Goal: Information Seeking & Learning: Learn about a topic

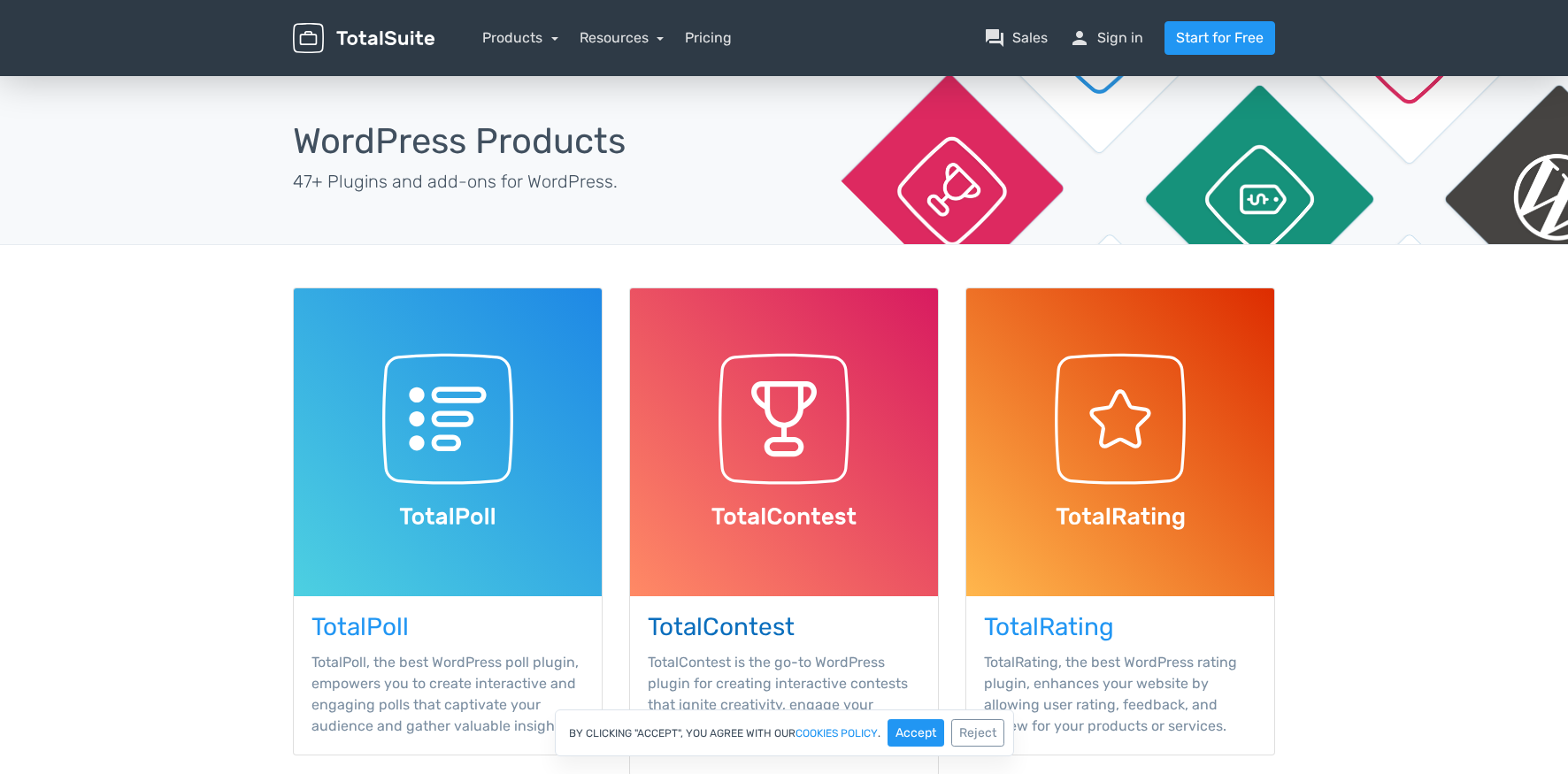
click at [802, 401] on img at bounding box center [784, 443] width 308 height 308
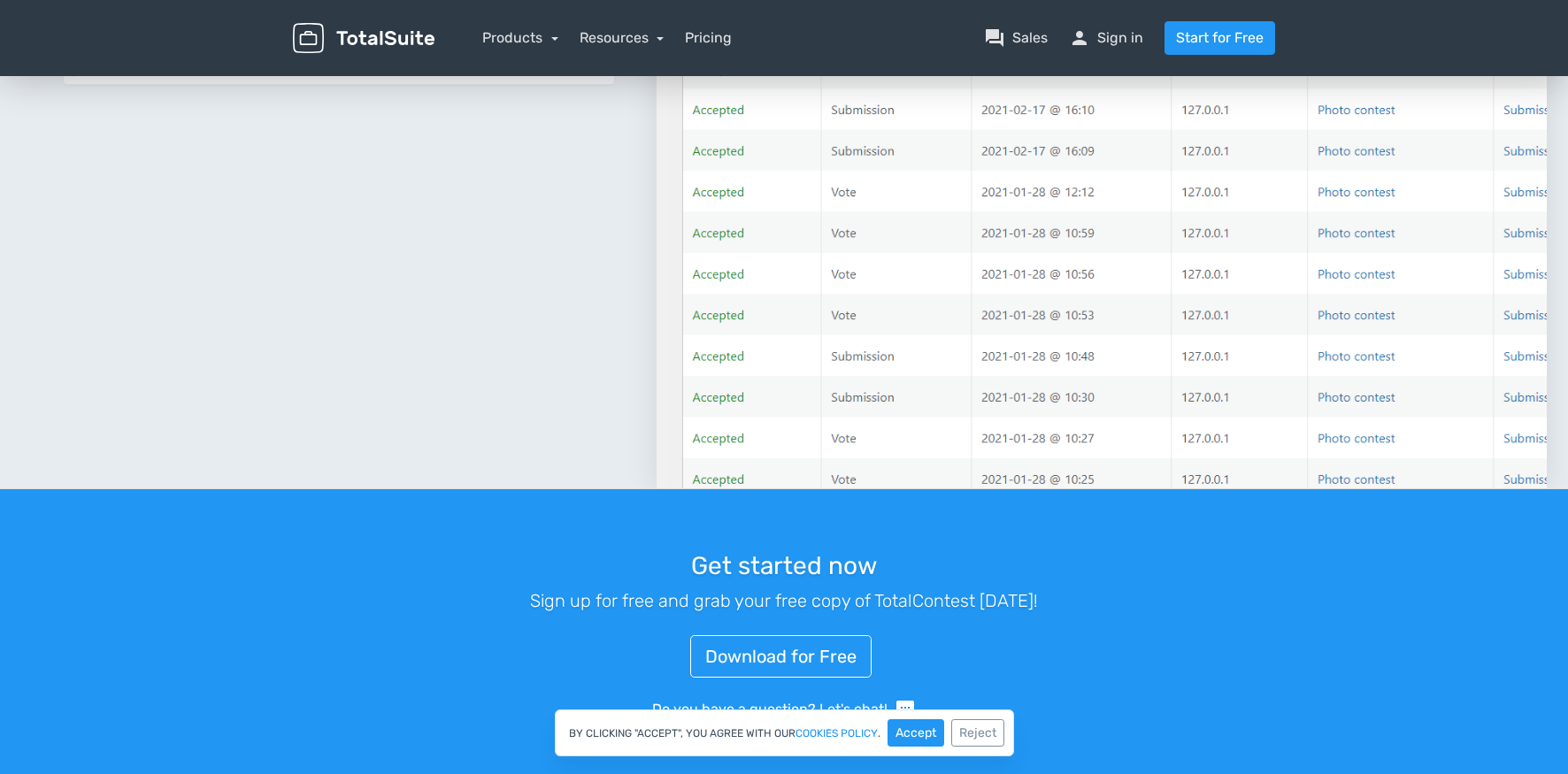
scroll to position [2193, 0]
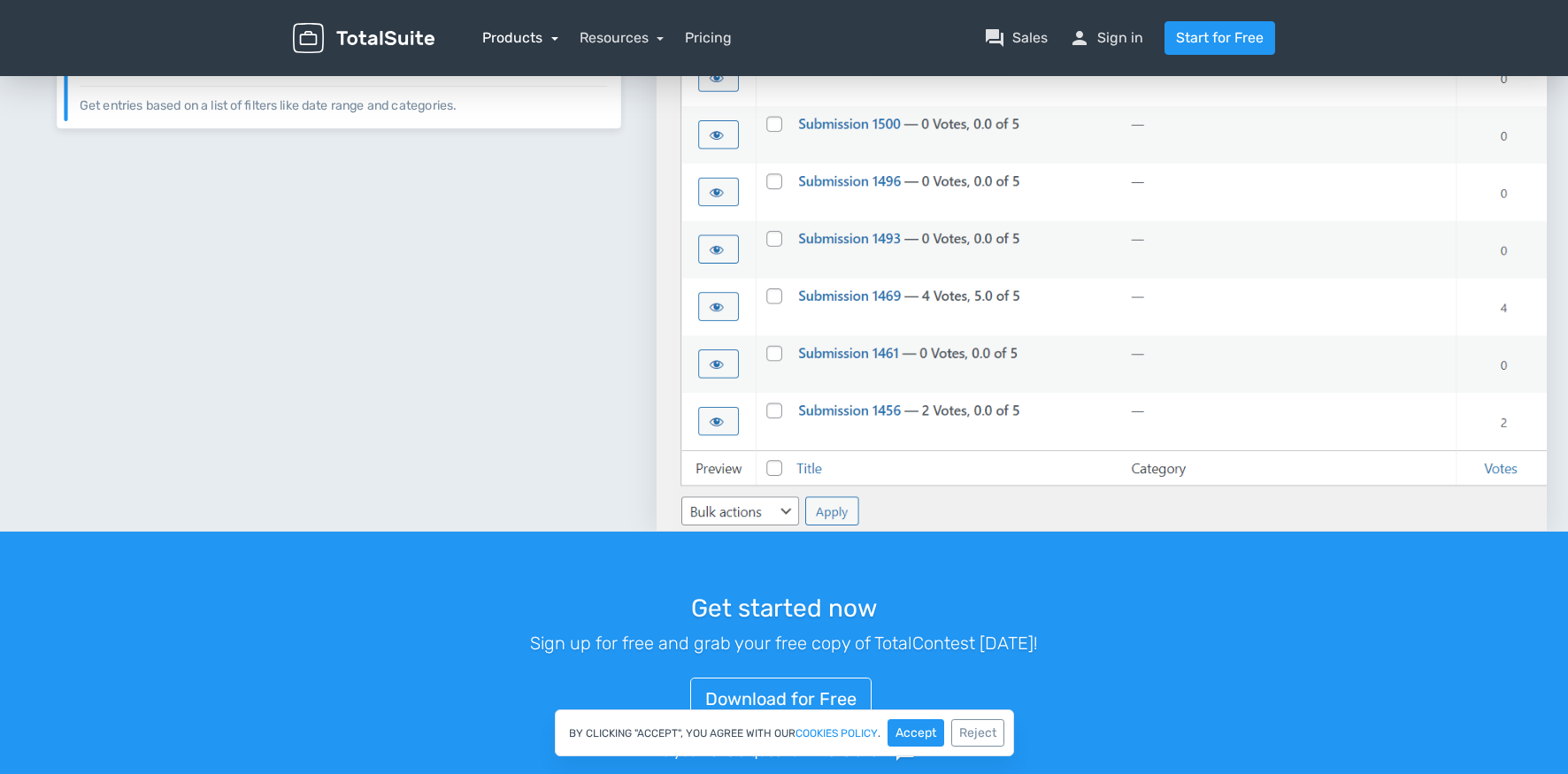
click at [520, 34] on link "Products" at bounding box center [521, 38] width 76 height 17
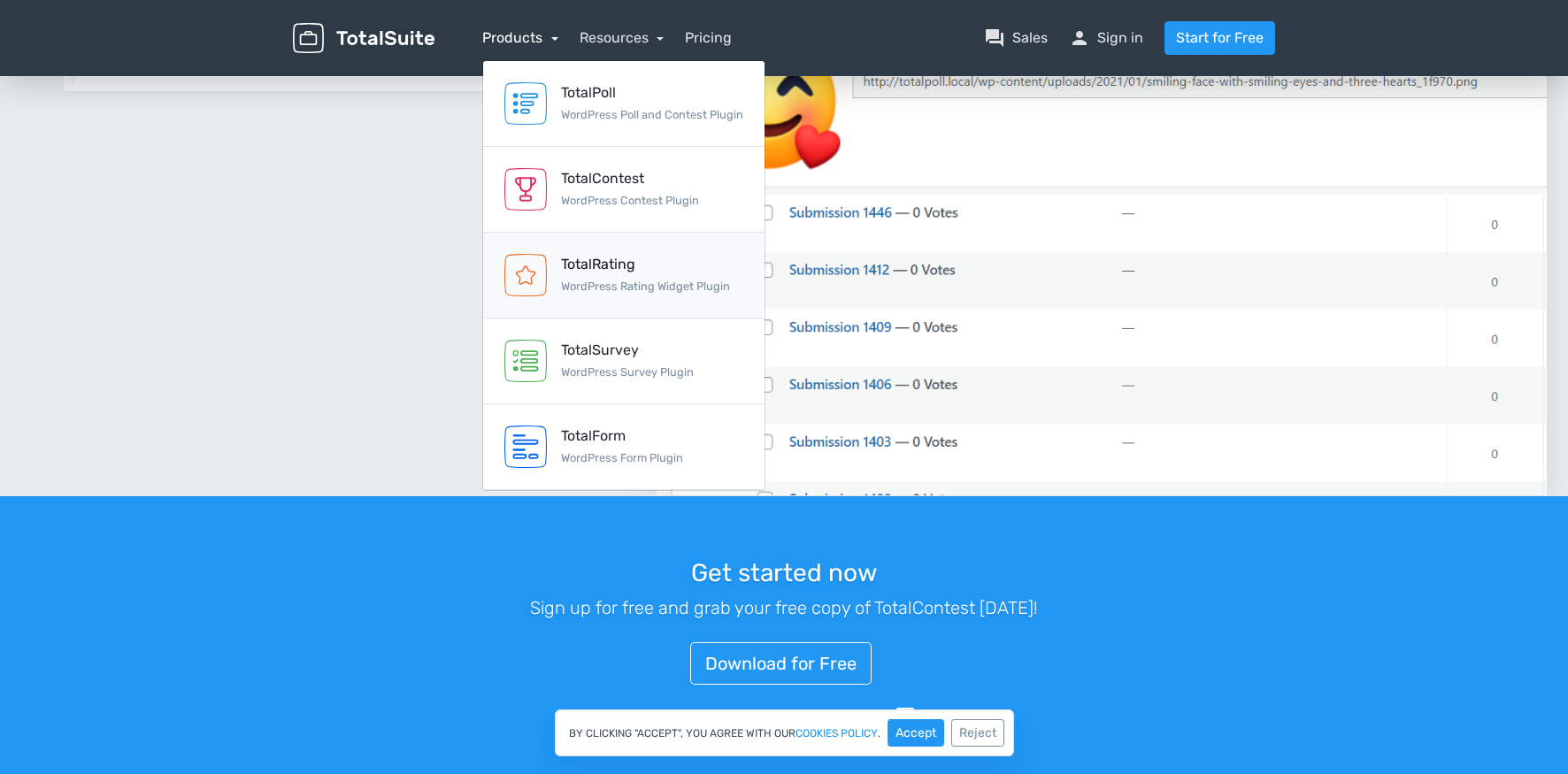
scroll to position [2230, 0]
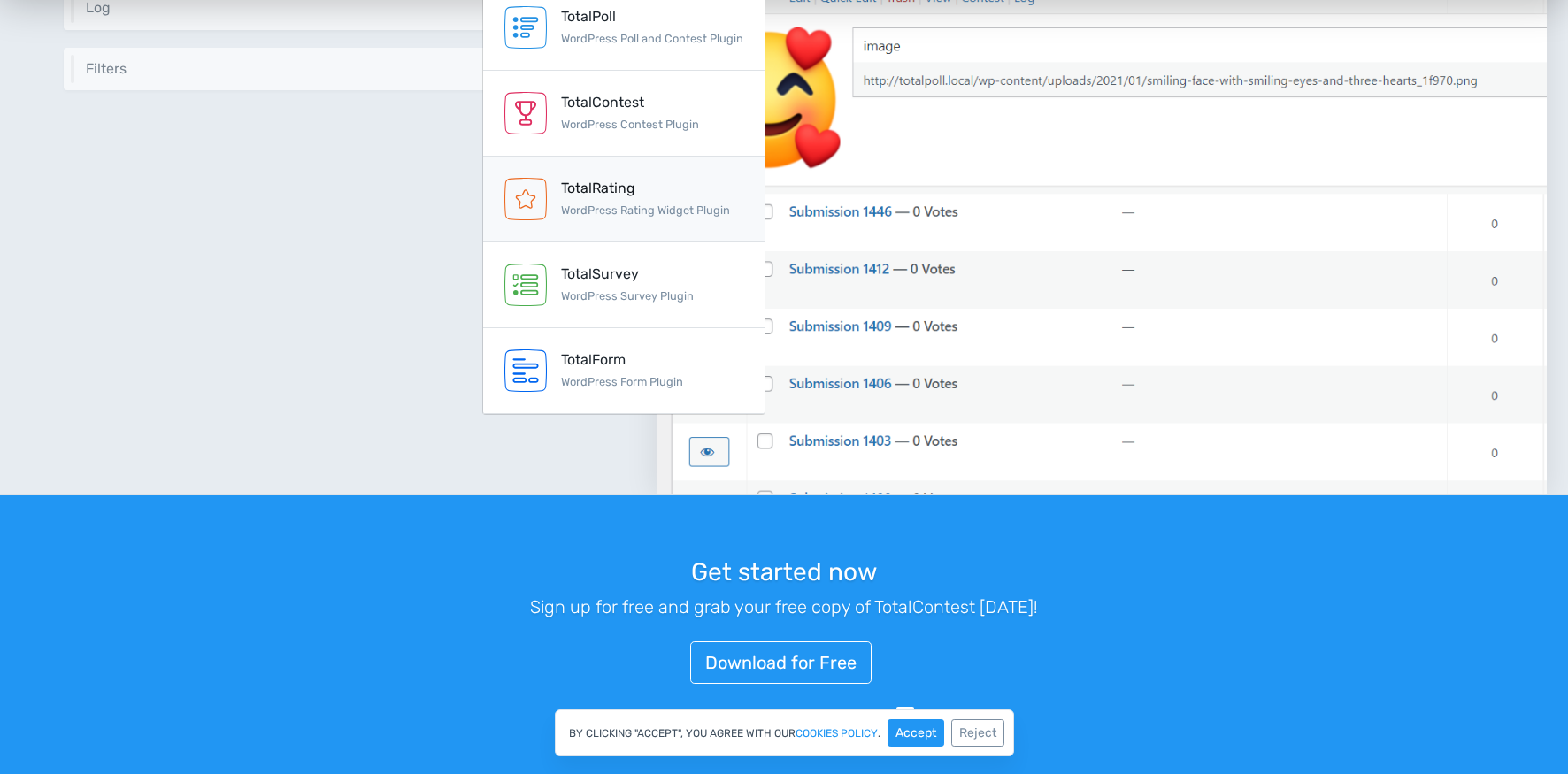
click at [605, 207] on small "WordPress Rating Widget Plugin" at bounding box center [645, 210] width 169 height 13
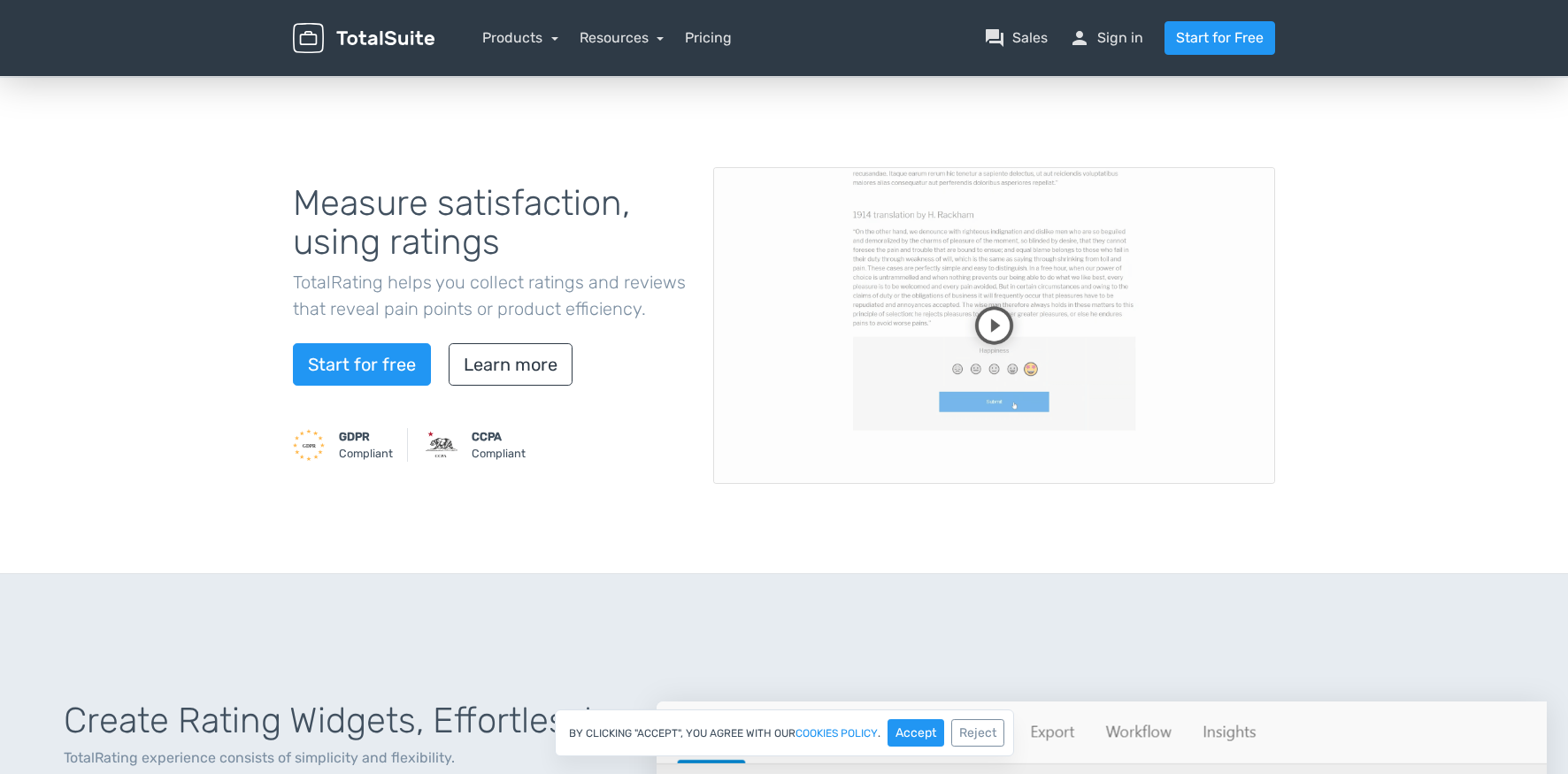
scroll to position [177, 0]
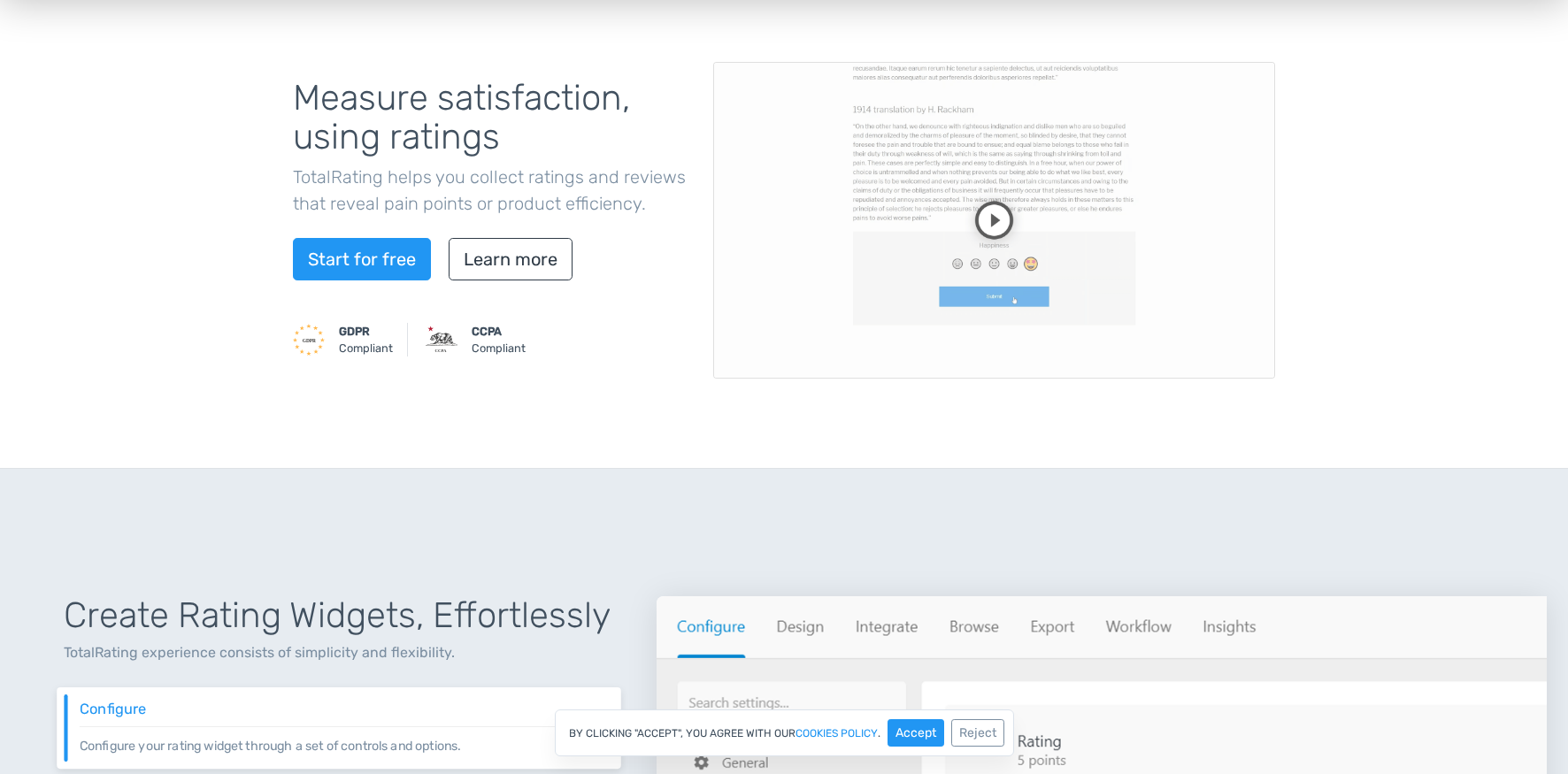
click at [991, 225] on video at bounding box center [994, 219] width 562 height 316
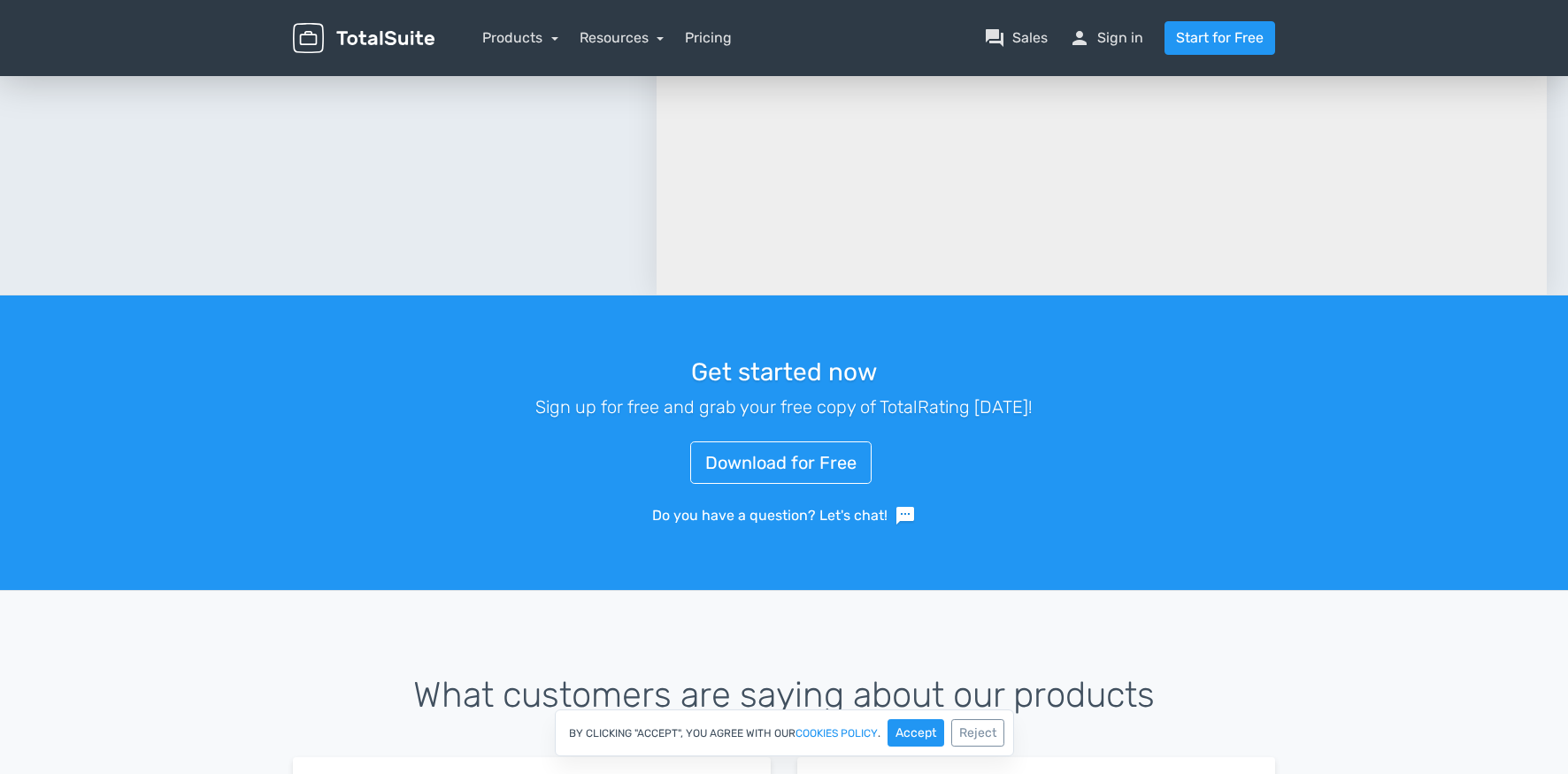
scroll to position [2388, 0]
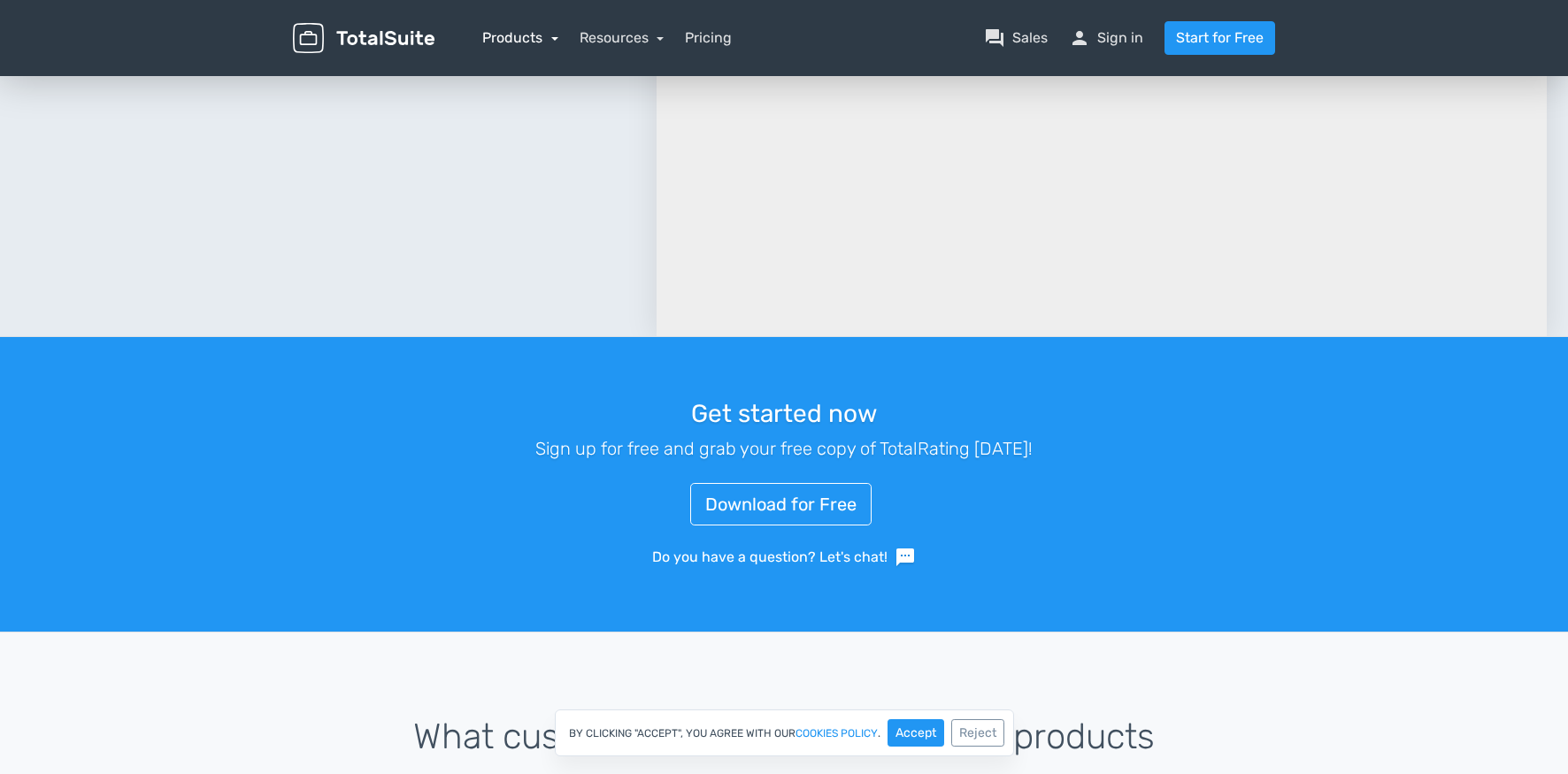
click at [554, 39] on link "Products" at bounding box center [521, 38] width 76 height 17
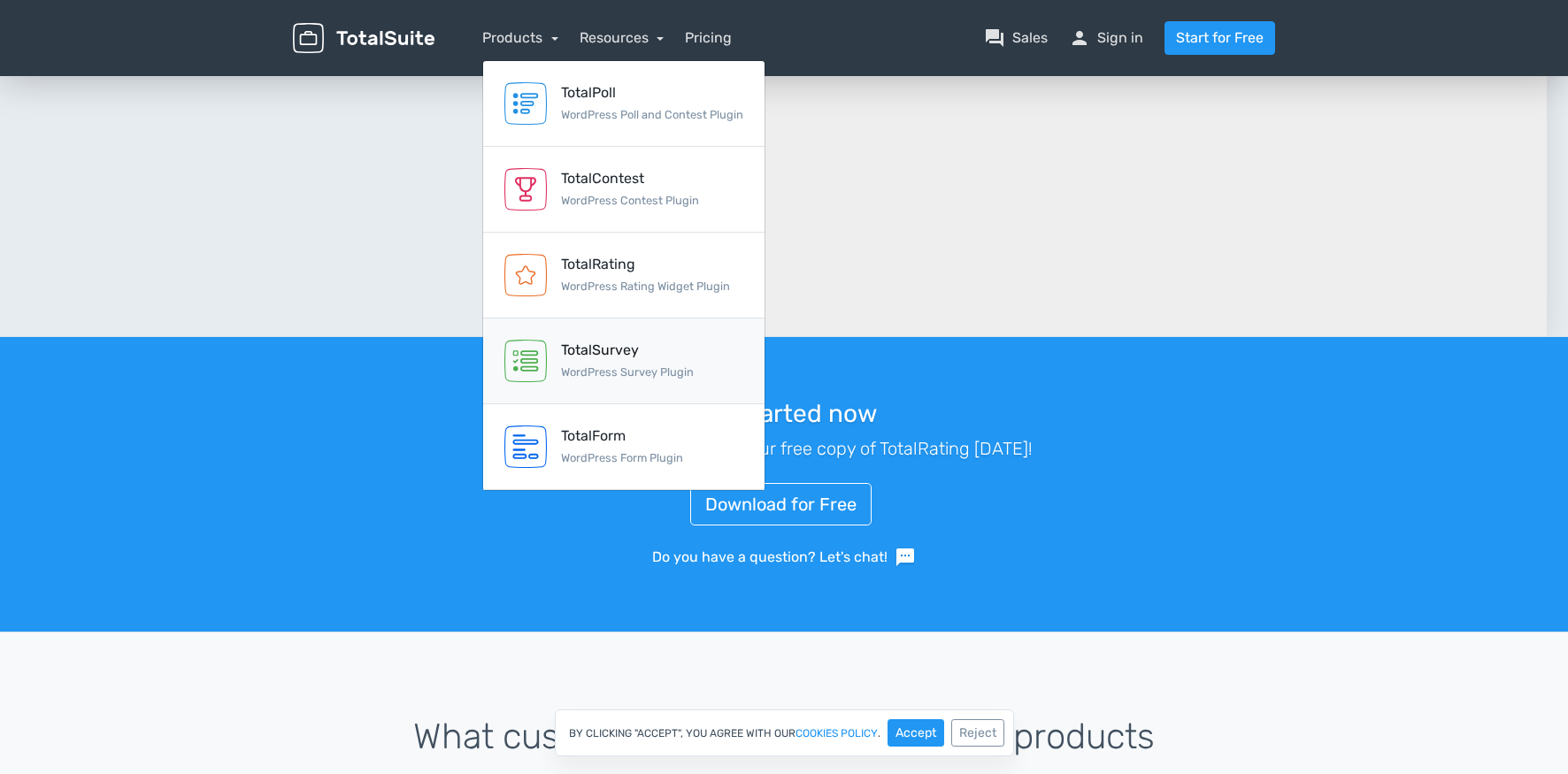
click at [583, 373] on small "WordPress Survey Plugin" at bounding box center [627, 372] width 133 height 13
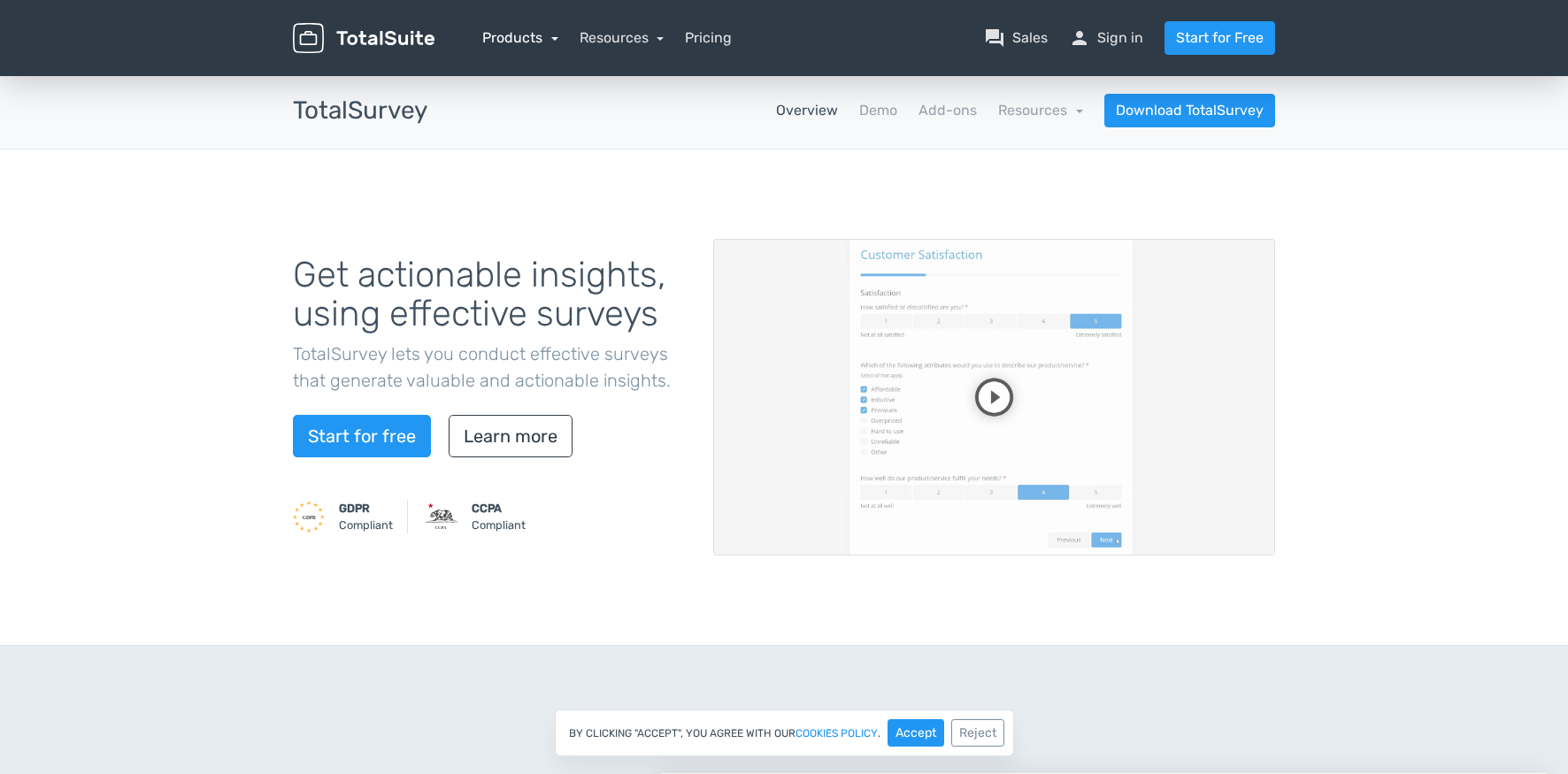
click at [547, 40] on link "Products" at bounding box center [521, 38] width 76 height 17
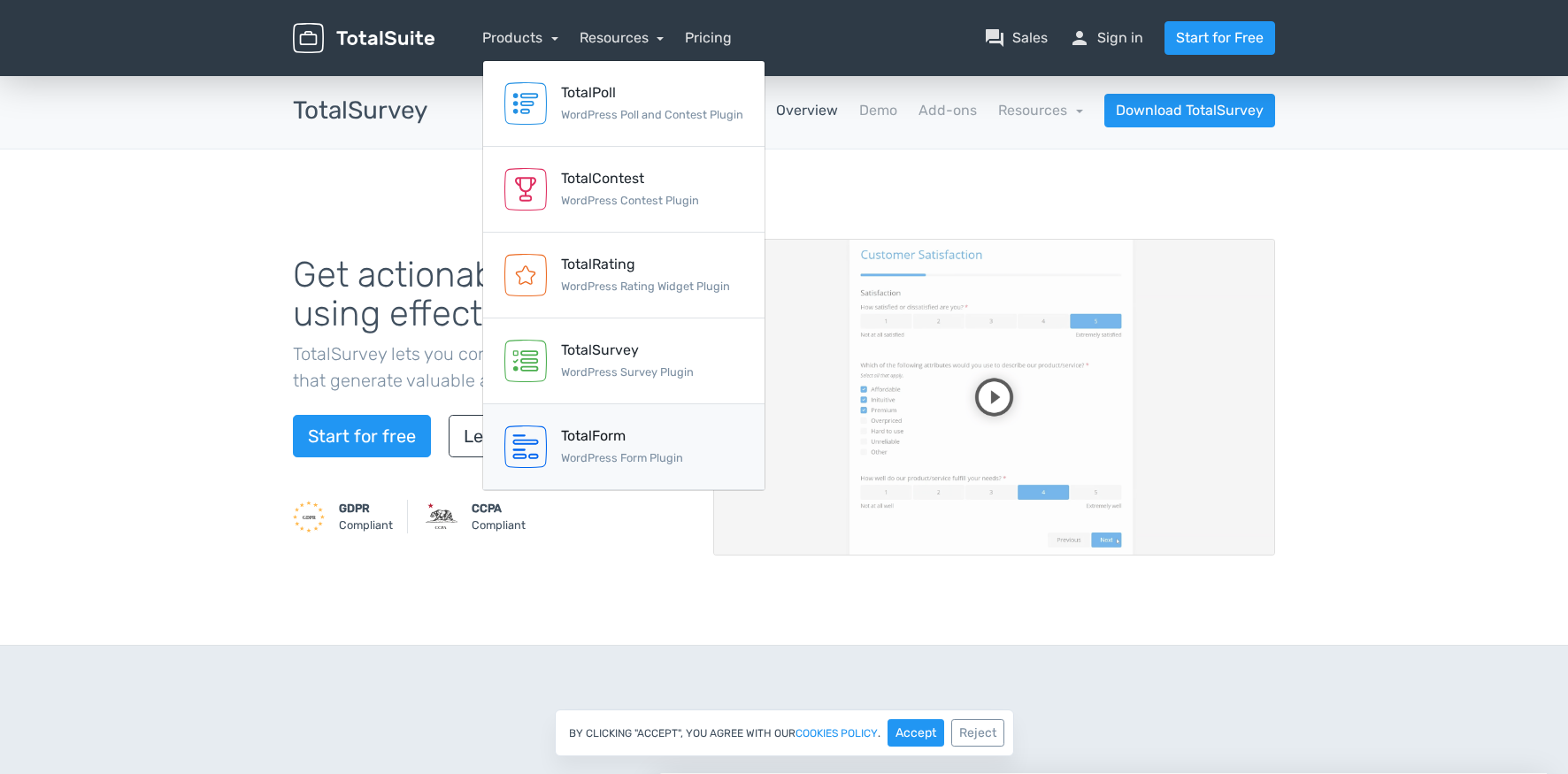
click at [590, 426] on div "TotalForm" at bounding box center [621, 436] width 123 height 21
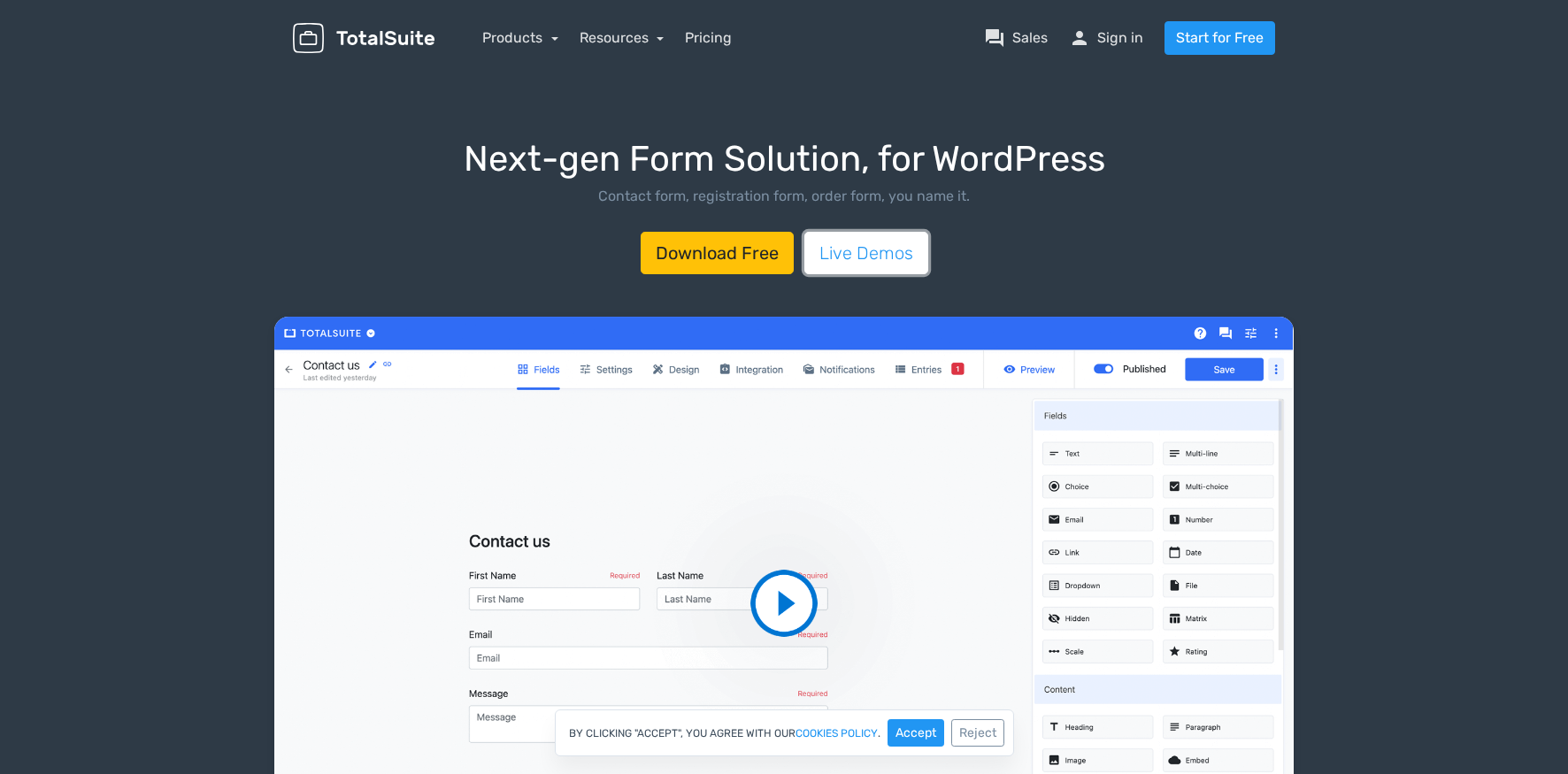
click at [869, 254] on link "Live Demos" at bounding box center [866, 253] width 124 height 43
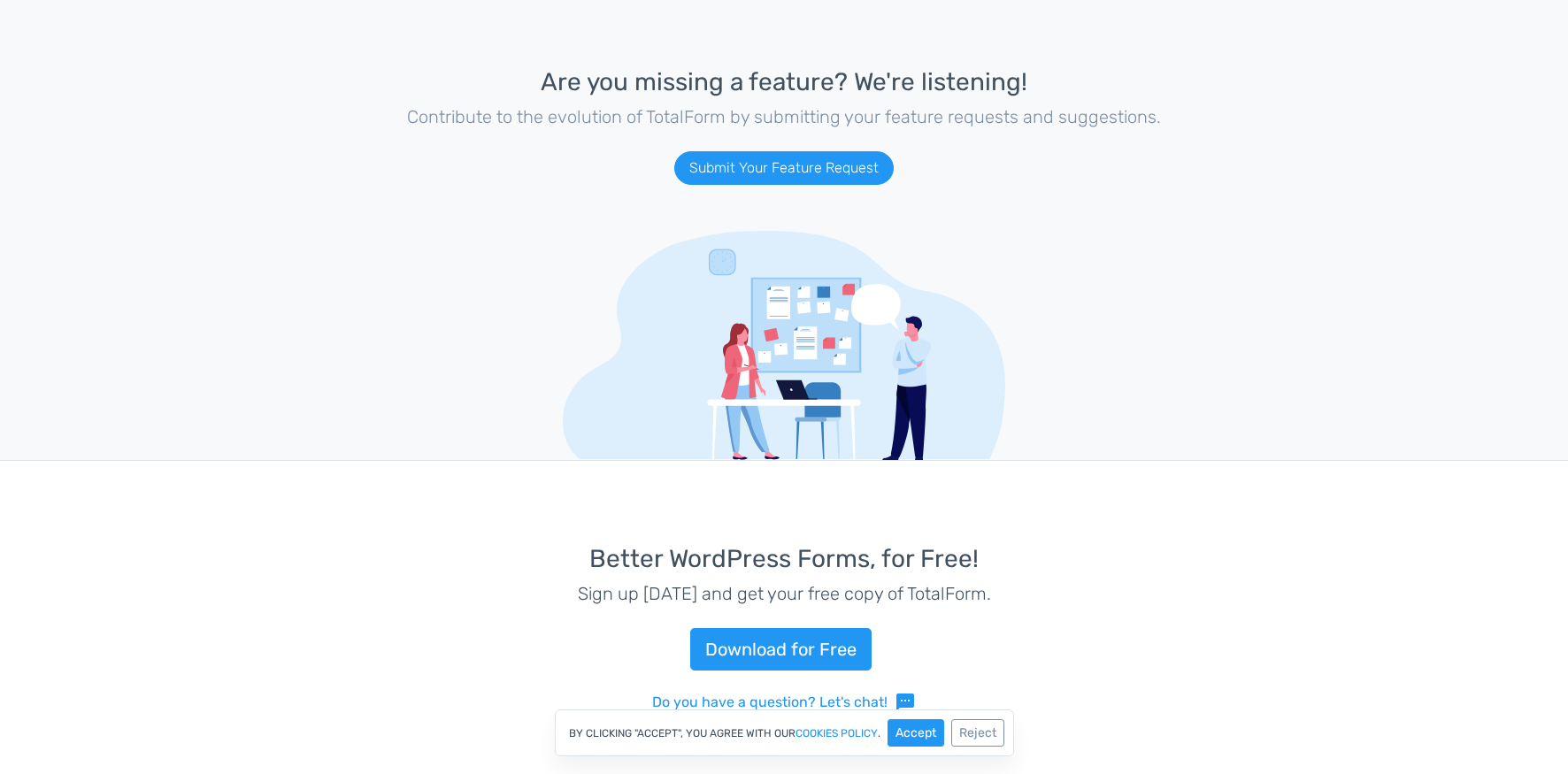
scroll to position [3940, 0]
